Goal: Find specific page/section: Find specific page/section

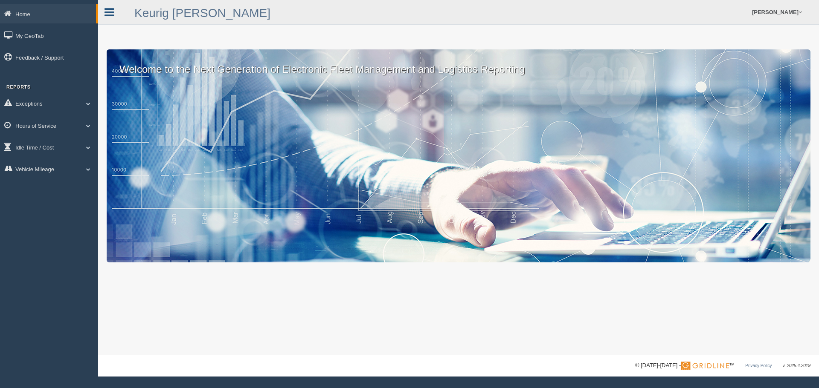
click at [105, 12] on icon at bounding box center [108, 12] width 9 height 11
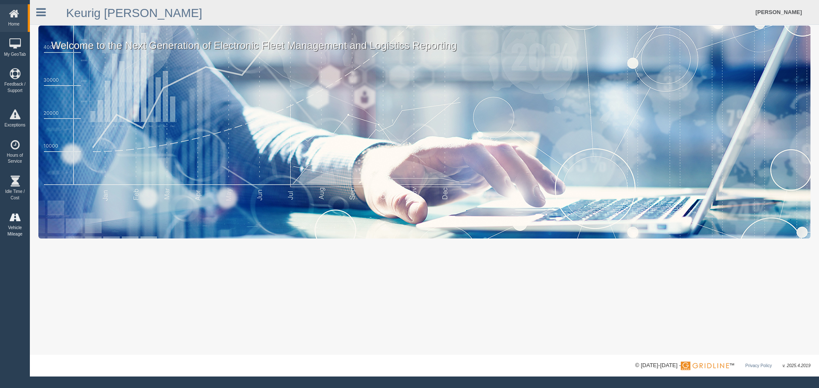
click at [16, 228] on link "Vehicle Mileage" at bounding box center [15, 225] width 30 height 34
click at [58, 214] on link "Vehicle Mileage" at bounding box center [72, 215] width 81 height 15
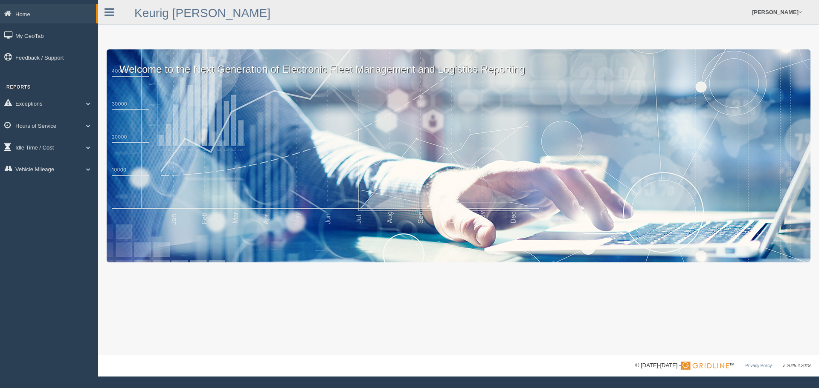
click at [91, 147] on span at bounding box center [88, 147] width 11 height 4
click at [35, 160] on link "Idle Cost" at bounding box center [55, 166] width 81 height 15
